Goal: Transaction & Acquisition: Purchase product/service

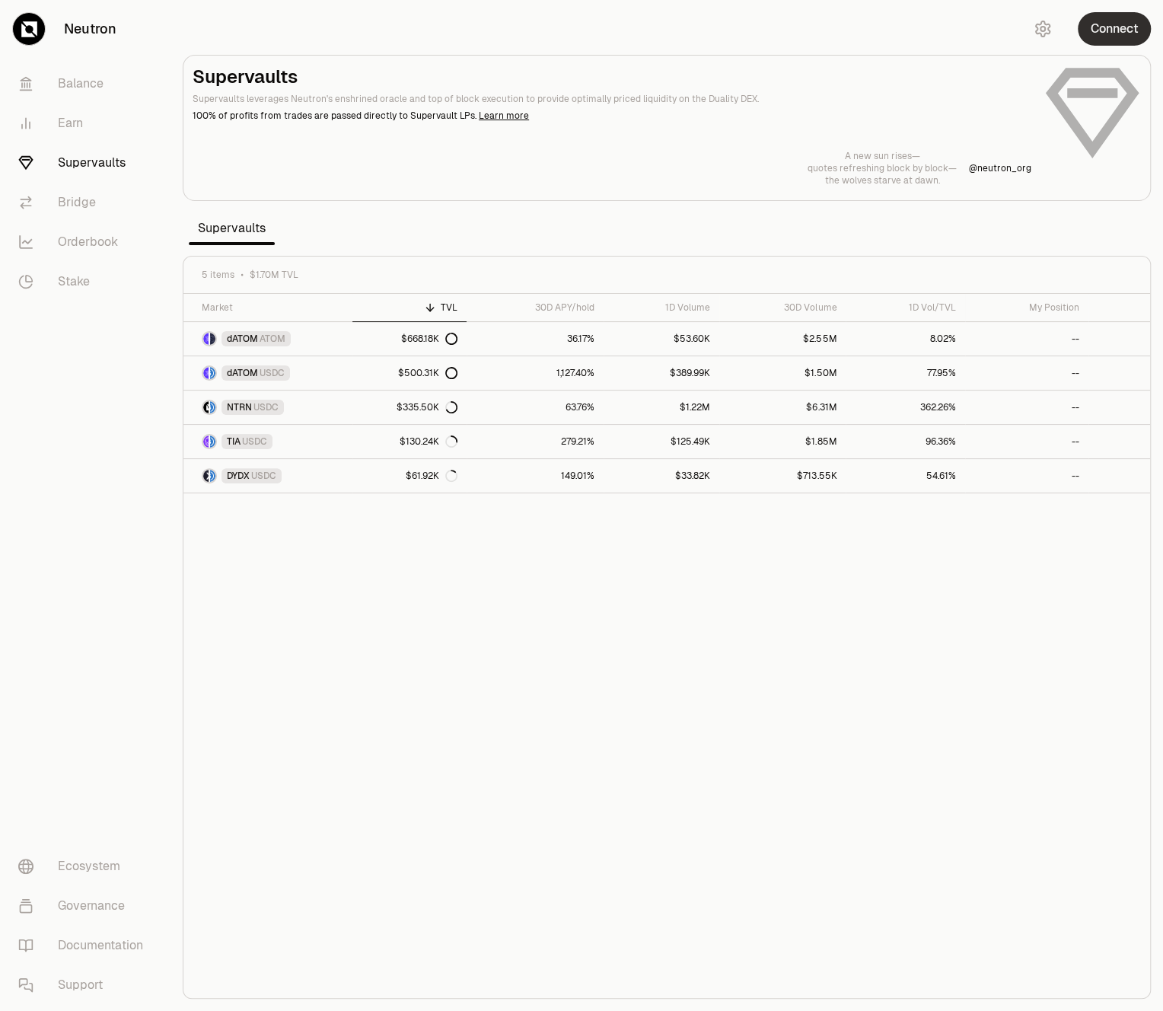
click at [1106, 25] on button "Connect" at bounding box center [1114, 28] width 73 height 33
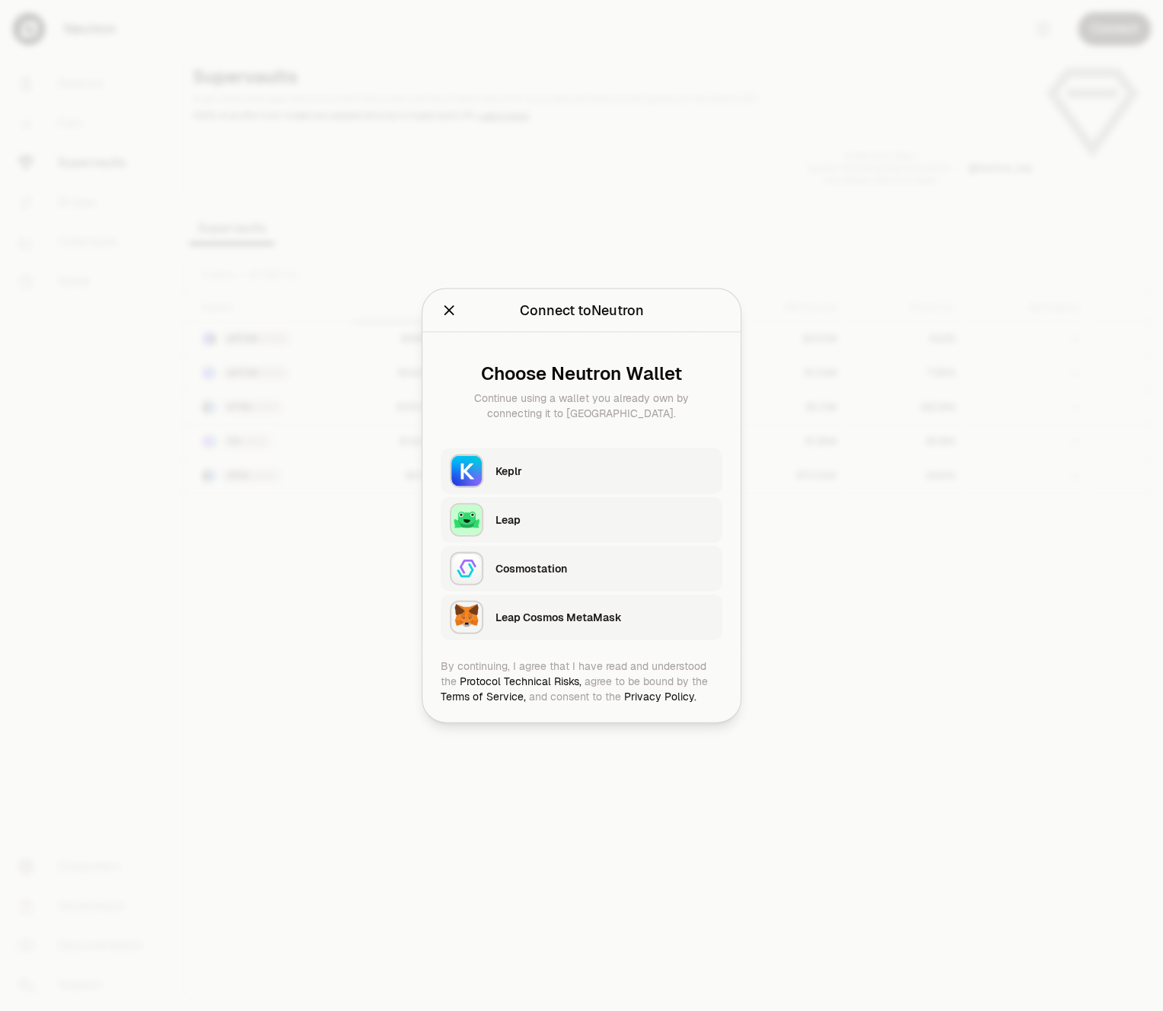
click at [556, 476] on div "Keplr" at bounding box center [604, 471] width 218 height 15
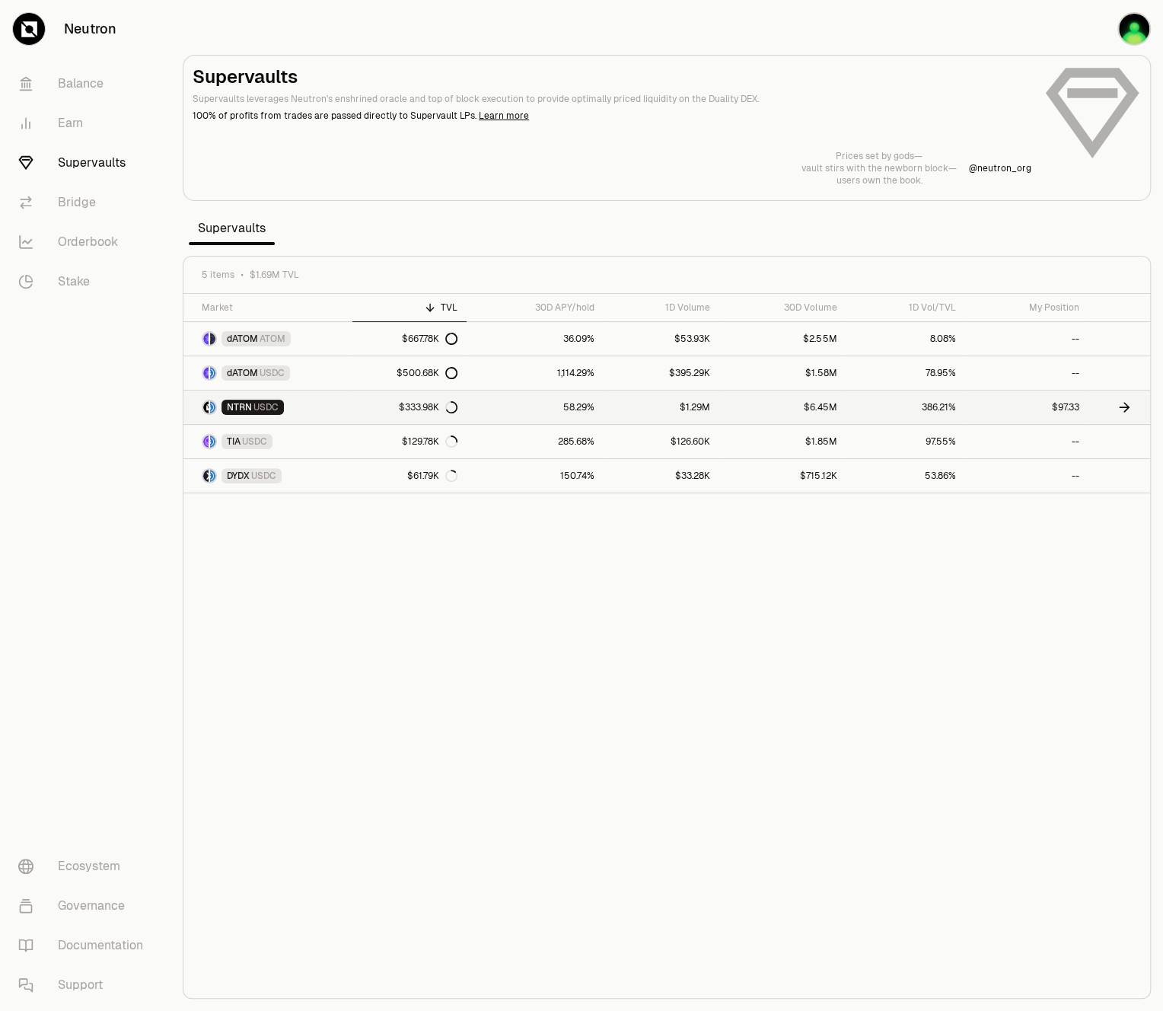
click at [1015, 416] on link "$97.33" at bounding box center [1026, 406] width 123 height 33
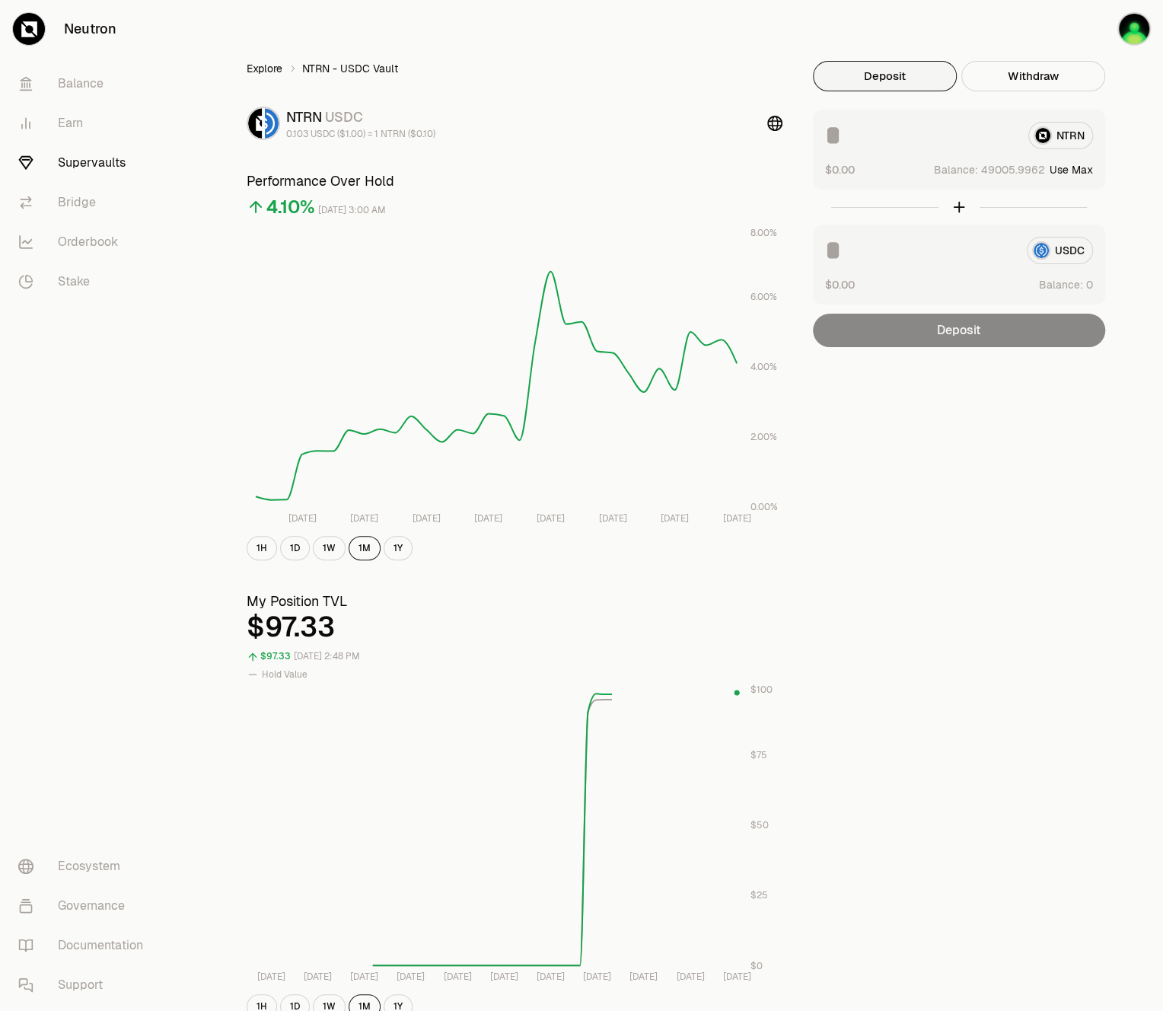
click at [265, 69] on link "Explore" at bounding box center [265, 68] width 36 height 15
